Goal: Task Accomplishment & Management: Complete application form

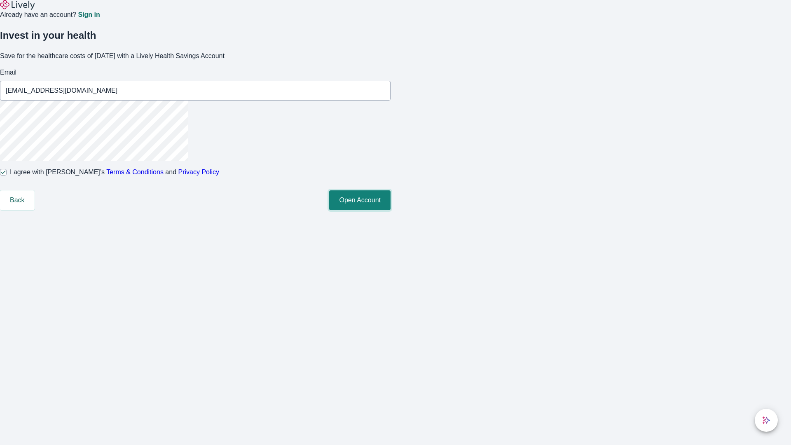
click at [390, 210] on button "Open Account" at bounding box center [359, 200] width 61 height 20
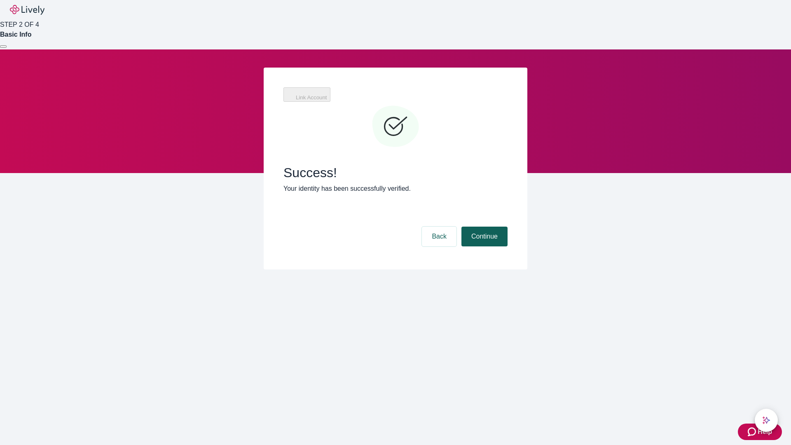
click at [483, 227] on button "Continue" at bounding box center [484, 237] width 46 height 20
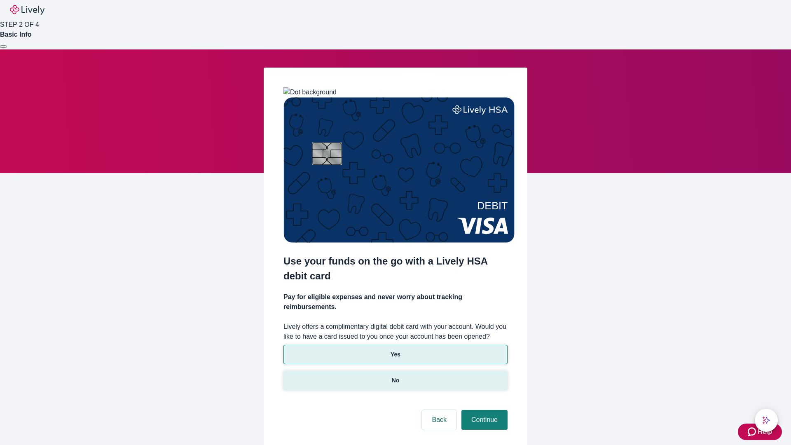
click at [395, 376] on p "No" at bounding box center [396, 380] width 8 height 9
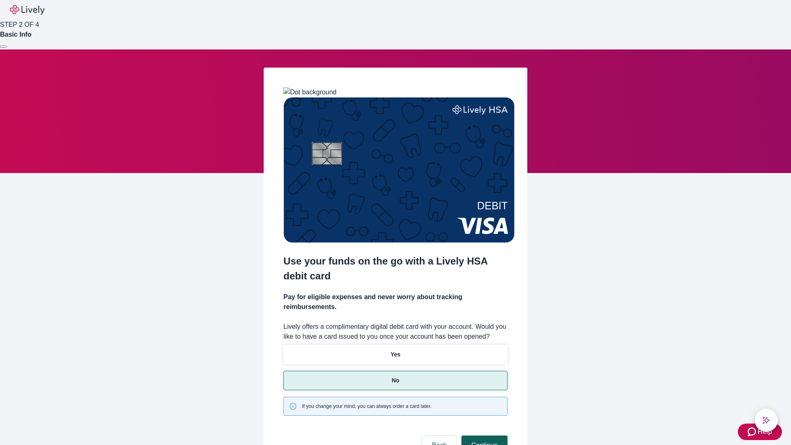
click at [483, 435] on button "Continue" at bounding box center [484, 445] width 46 height 20
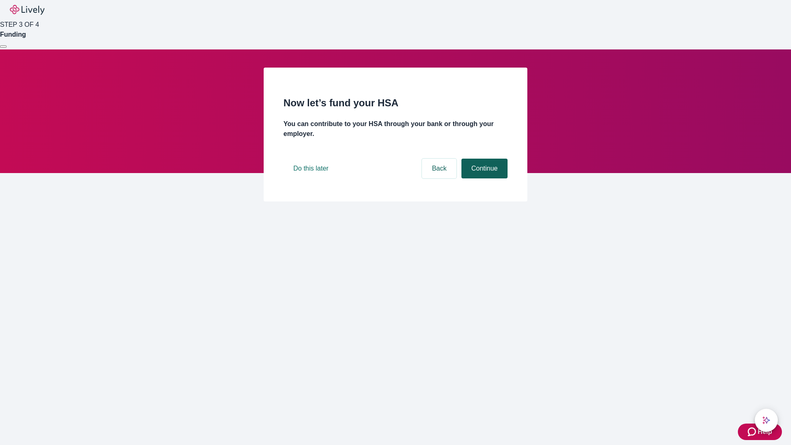
click at [483, 178] on button "Continue" at bounding box center [484, 169] width 46 height 20
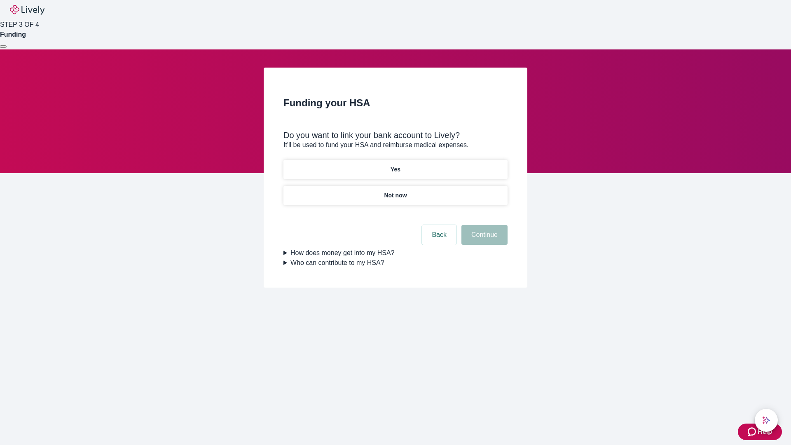
click at [395, 165] on p "Yes" at bounding box center [395, 169] width 10 height 9
click at [483, 225] on button "Continue" at bounding box center [484, 235] width 46 height 20
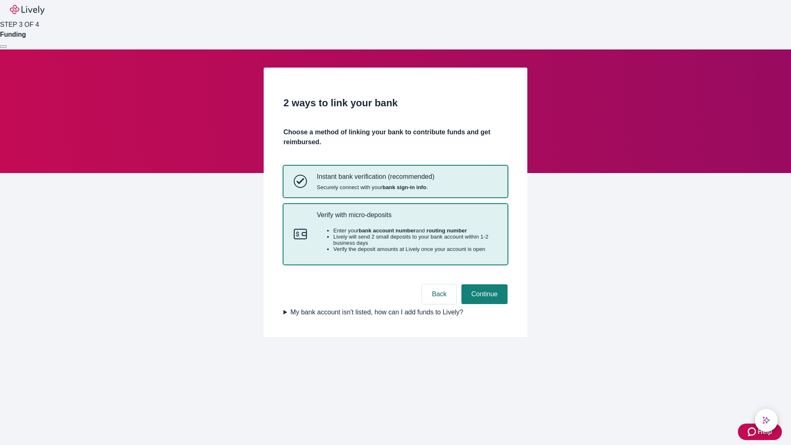
click at [407, 219] on p "Verify with micro-deposits" at bounding box center [407, 215] width 180 height 8
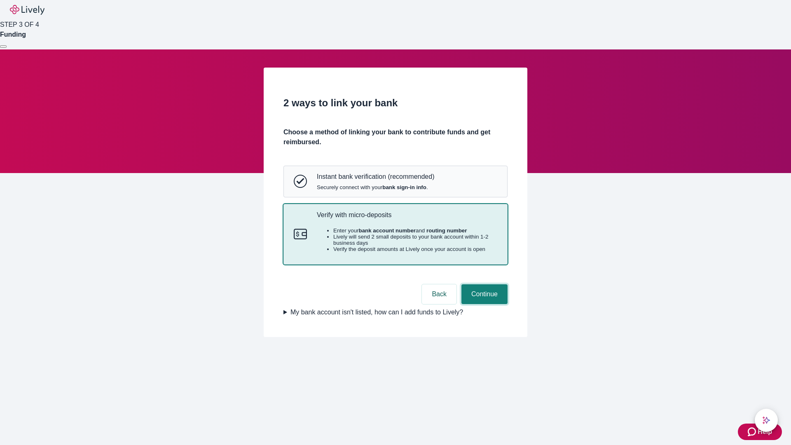
click at [483, 304] on button "Continue" at bounding box center [484, 294] width 46 height 20
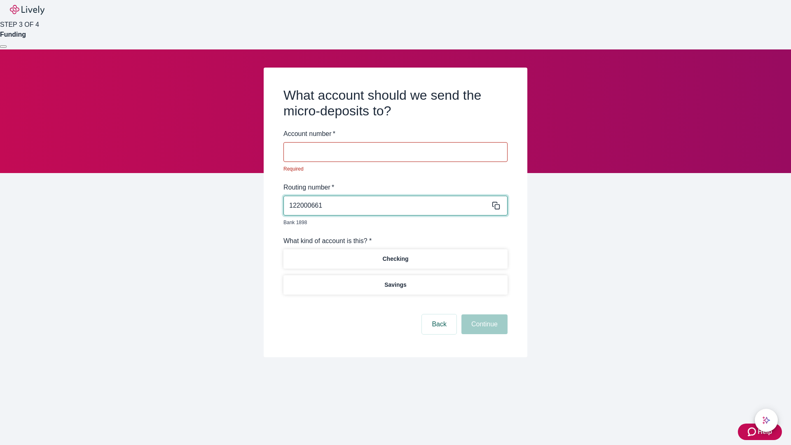
type input "122000661"
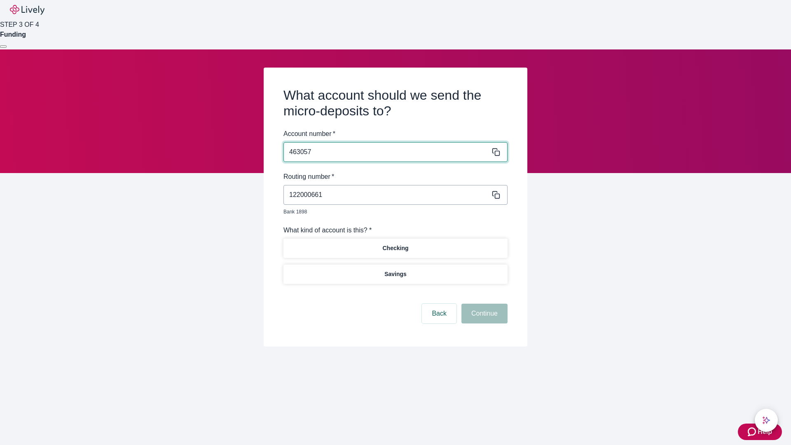
type input "463057"
click at [395, 244] on p "Checking" at bounding box center [395, 248] width 26 height 9
click at [483, 304] on button "Continue" at bounding box center [484, 314] width 46 height 20
